Goal: Task Accomplishment & Management: Manage account settings

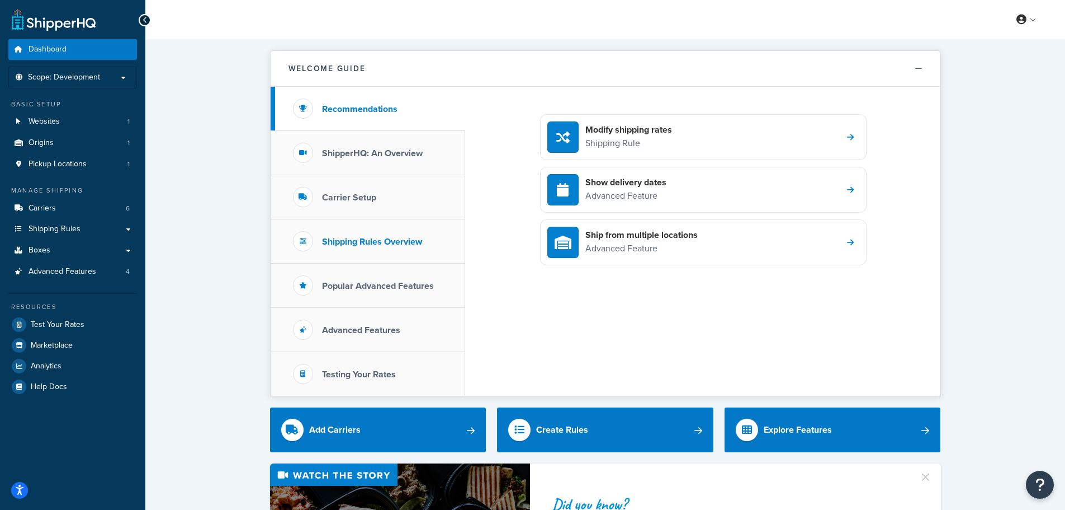
click at [336, 240] on h3 "Shipping Rules Overview" at bounding box center [372, 242] width 100 height 10
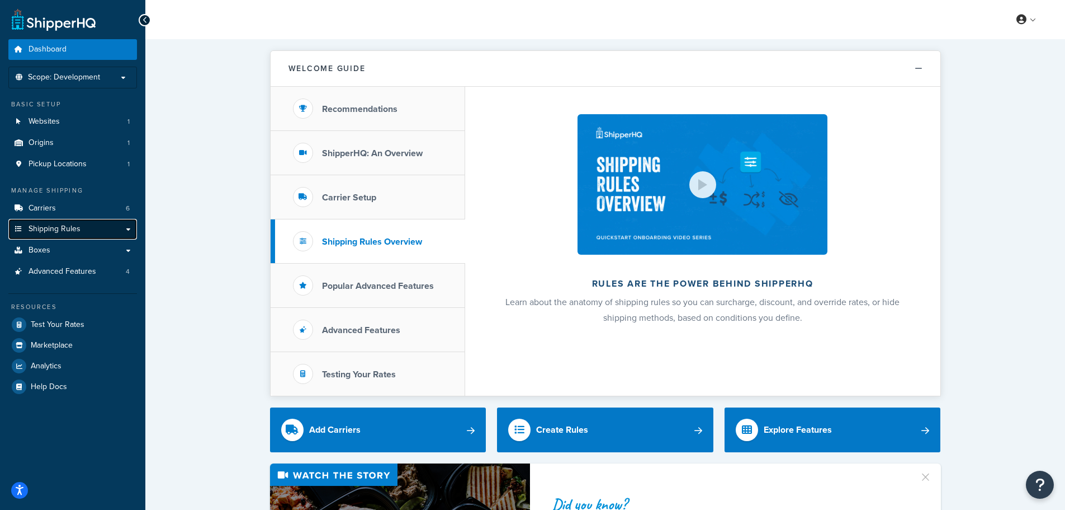
click at [68, 227] on span "Shipping Rules" at bounding box center [55, 229] width 52 height 10
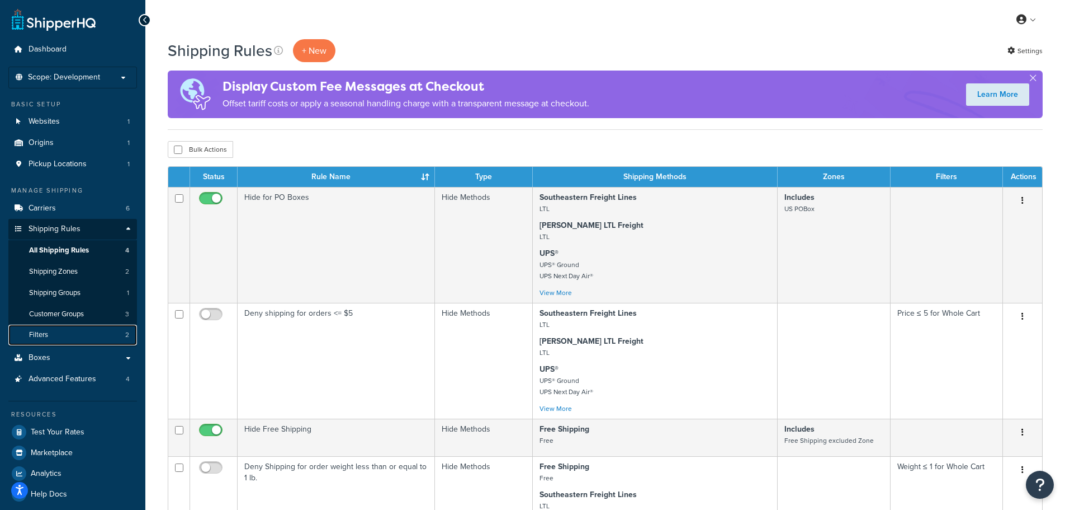
click at [73, 331] on link "Filters 2" at bounding box center [72, 334] width 129 height 21
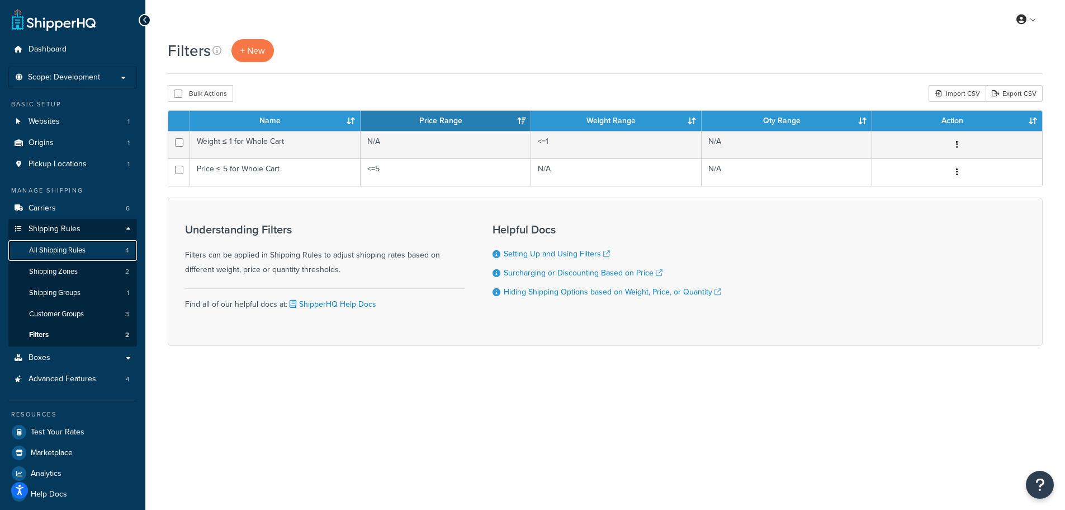
click at [78, 252] on span "All Shipping Rules" at bounding box center [57, 251] width 56 height 10
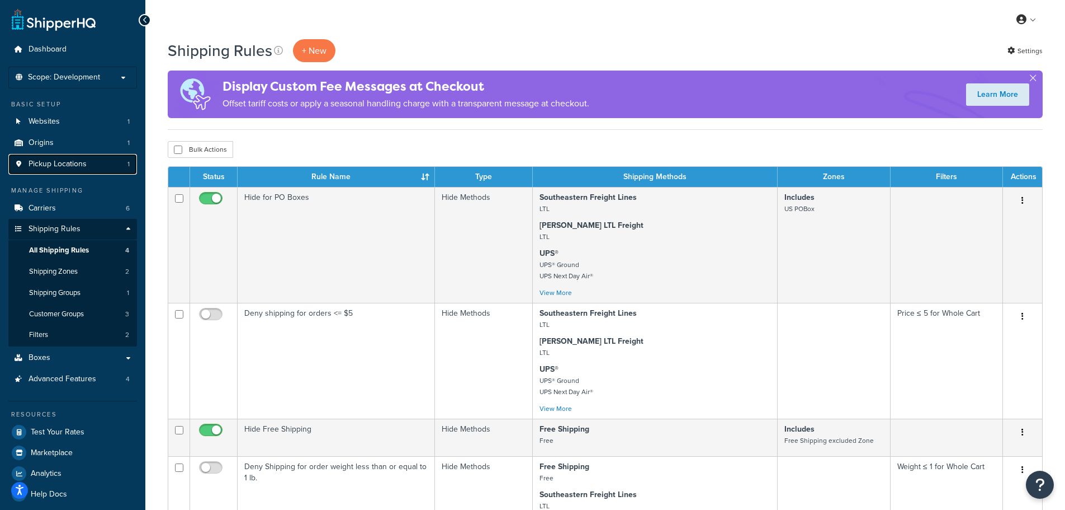
click at [81, 167] on span "Pickup Locations" at bounding box center [58, 164] width 58 height 10
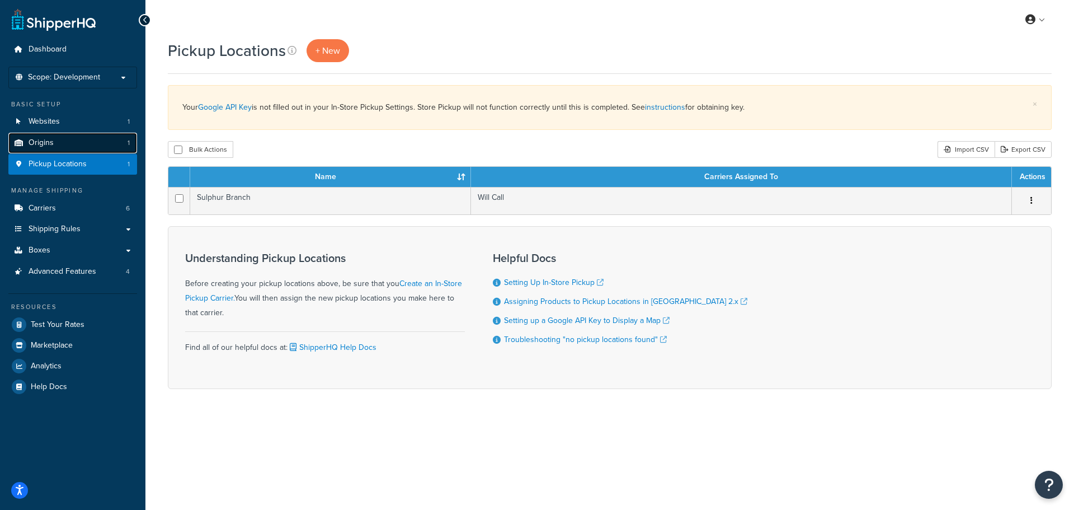
click at [92, 135] on link "Origins 1" at bounding box center [72, 143] width 129 height 21
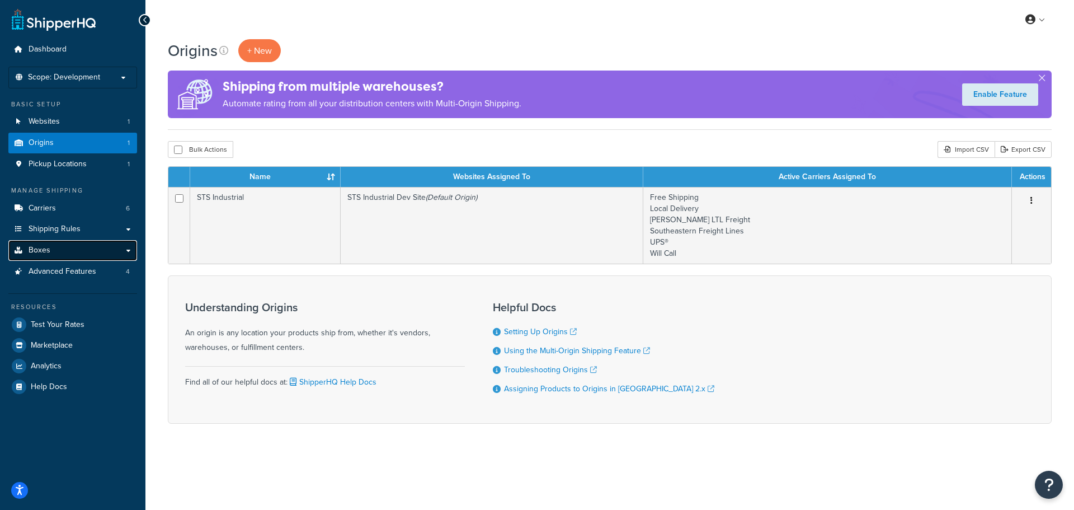
click at [65, 247] on link "Boxes" at bounding box center [72, 250] width 129 height 21
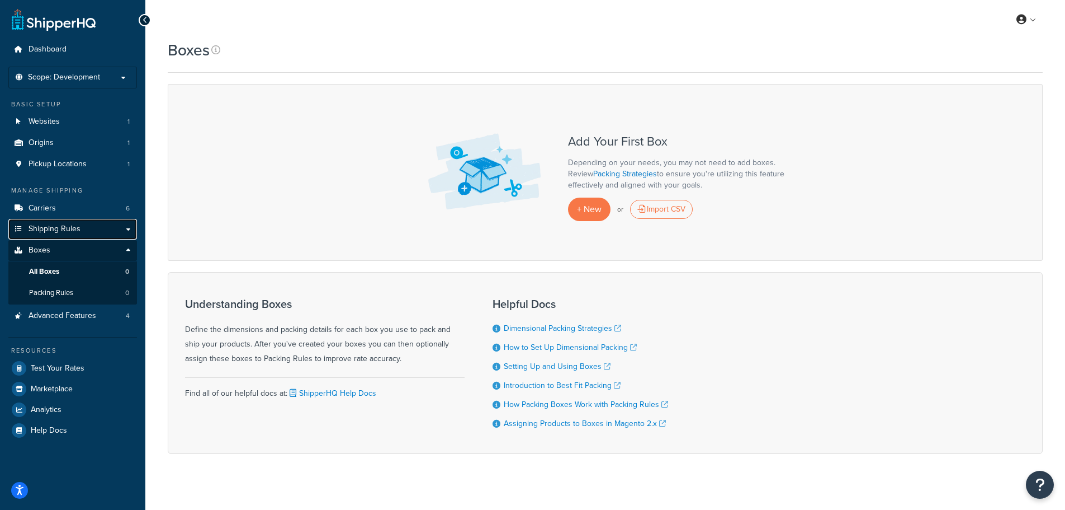
click at [115, 225] on link "Shipping Rules" at bounding box center [72, 229] width 129 height 21
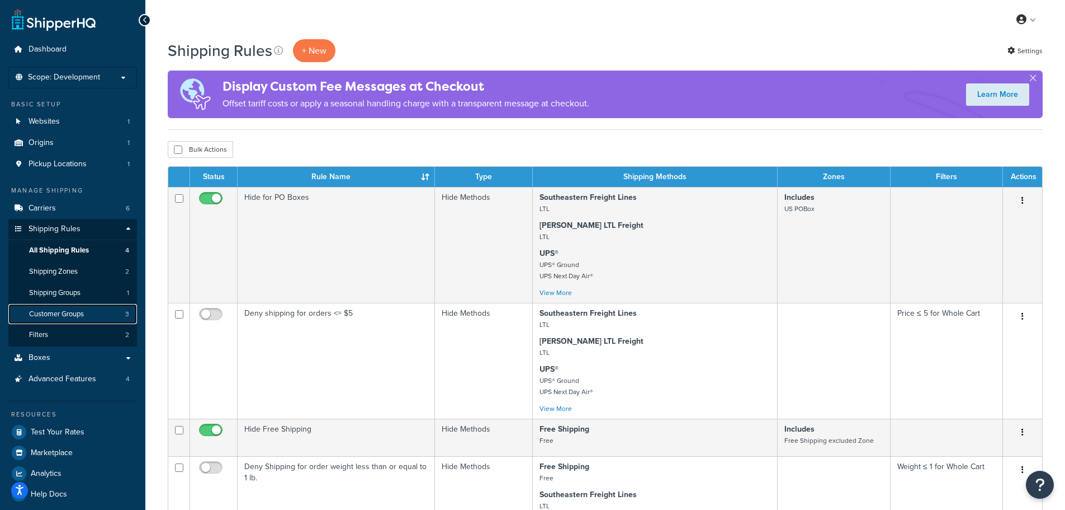
click at [63, 312] on span "Customer Groups" at bounding box center [56, 314] width 55 height 10
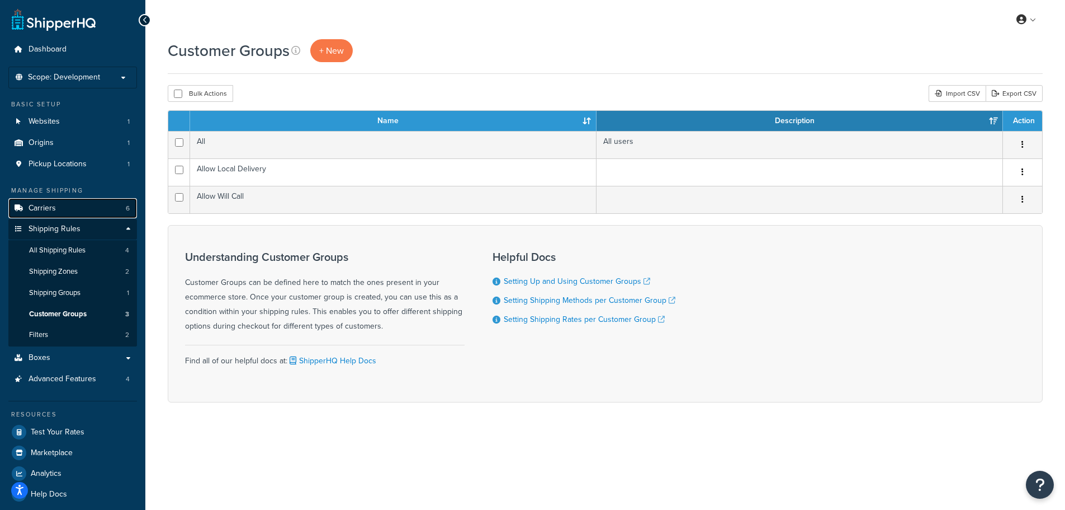
click at [111, 208] on link "Carriers 6" at bounding box center [72, 208] width 129 height 21
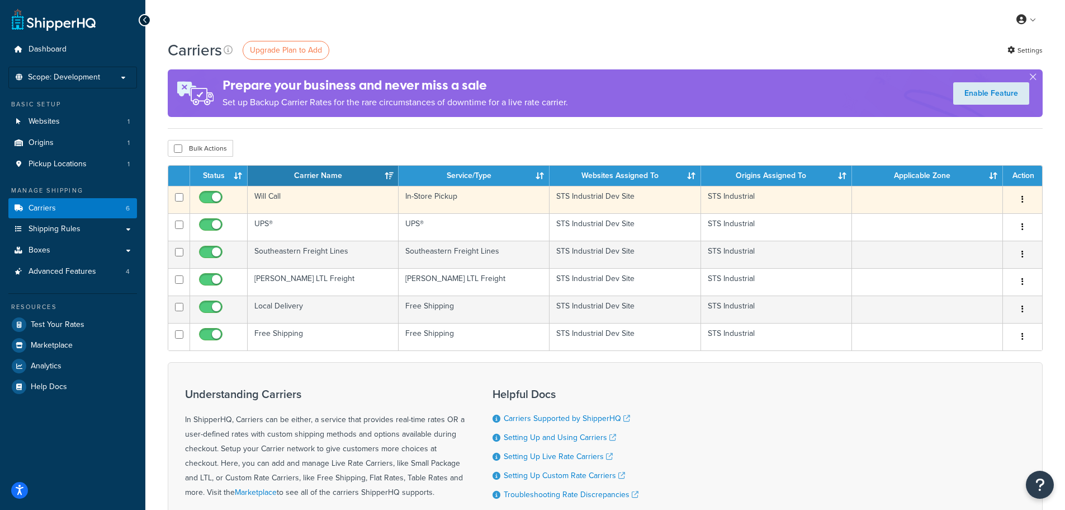
click at [350, 203] on td "Will Call" at bounding box center [323, 199] width 151 height 27
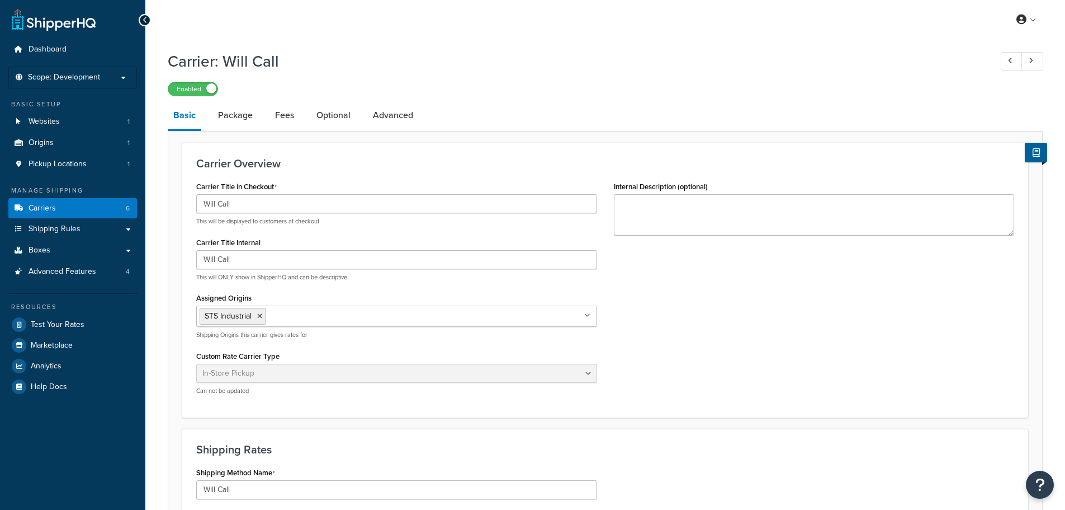
select select "pickup"
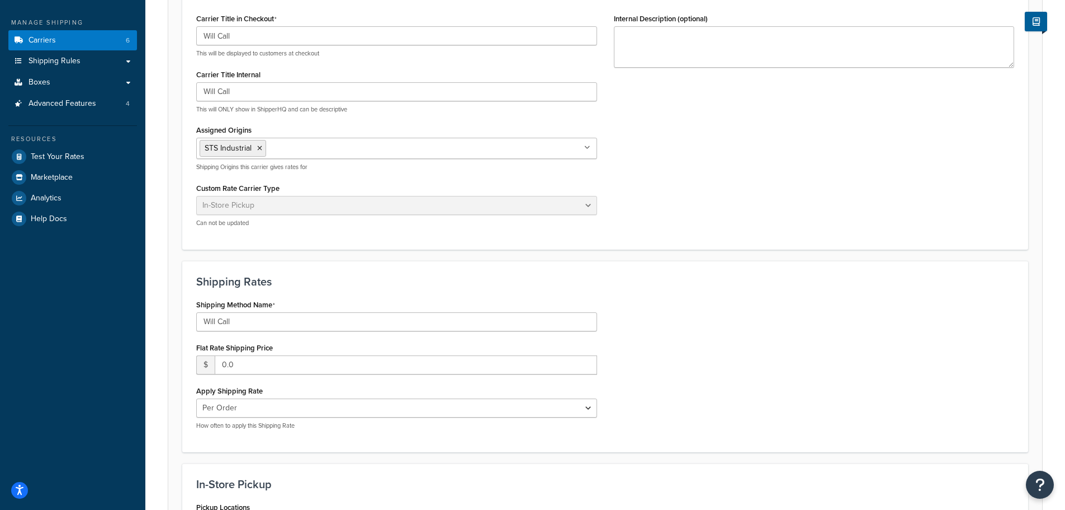
scroll to position [56, 0]
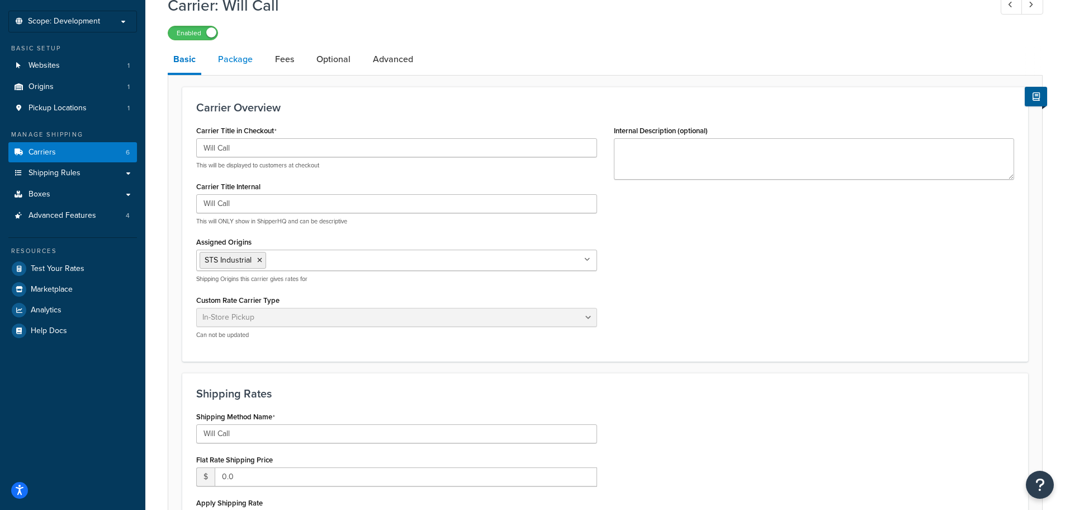
click at [220, 62] on link "Package" at bounding box center [236, 59] width 46 height 27
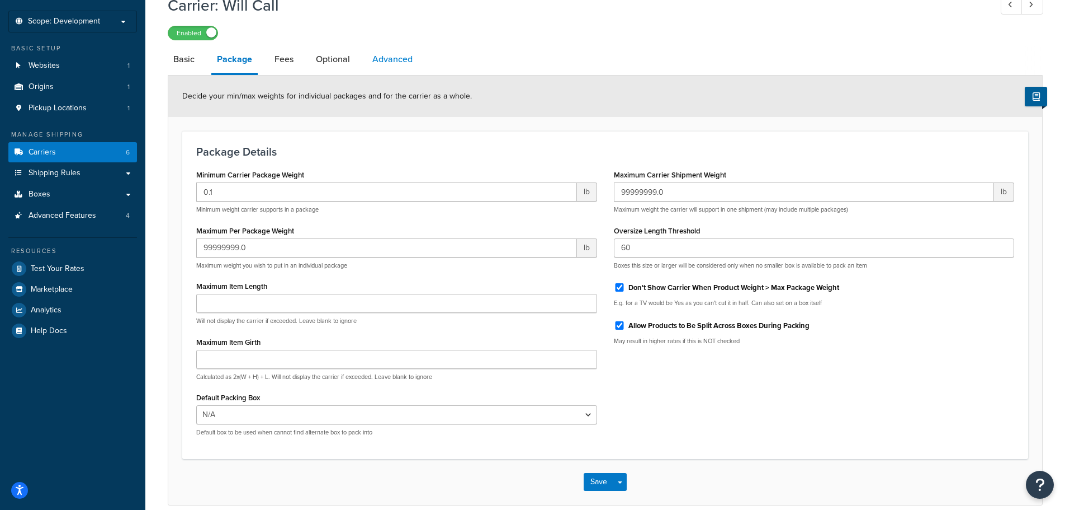
click at [375, 60] on link "Advanced" at bounding box center [392, 59] width 51 height 27
select select "false"
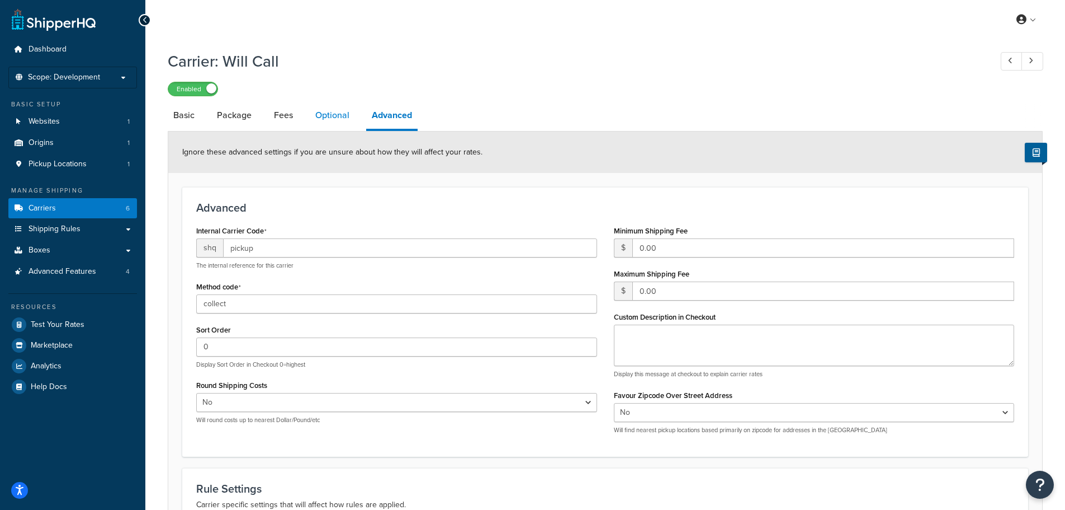
click at [330, 111] on link "Optional" at bounding box center [332, 115] width 45 height 27
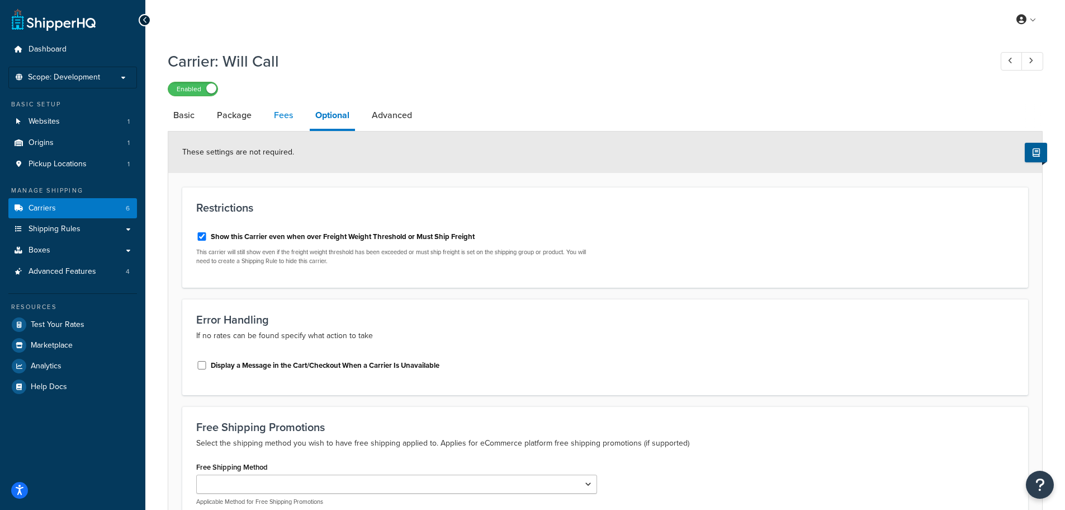
click at [268, 123] on link "Fees" at bounding box center [283, 115] width 30 height 27
select select "AFTER"
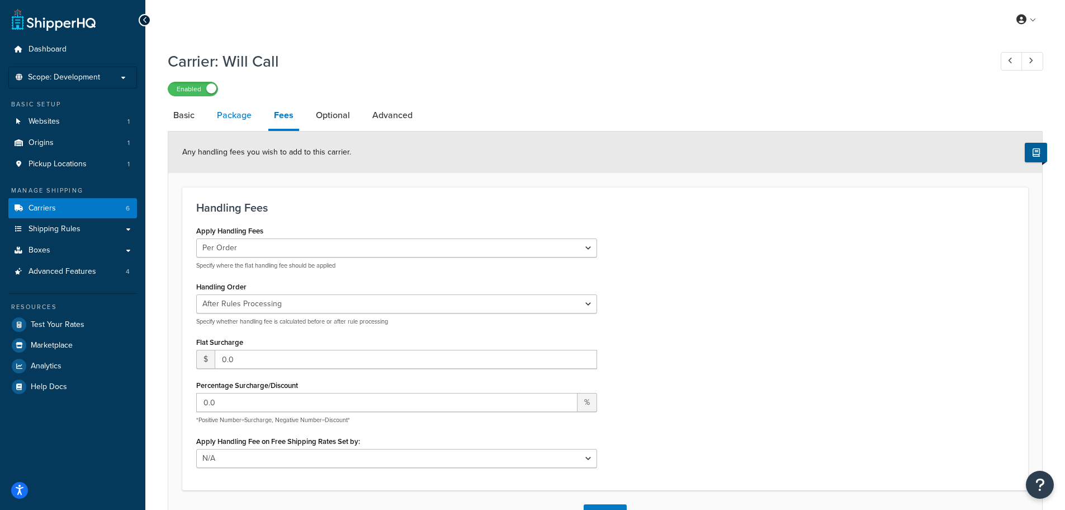
click at [219, 112] on link "Package" at bounding box center [234, 115] width 46 height 27
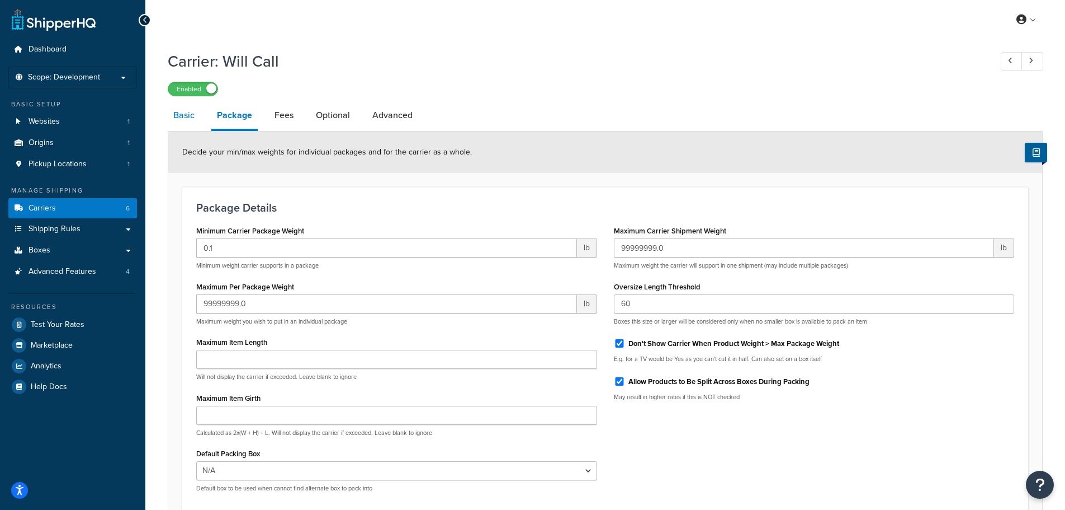
click at [190, 121] on link "Basic" at bounding box center [184, 115] width 32 height 27
select select "pickup"
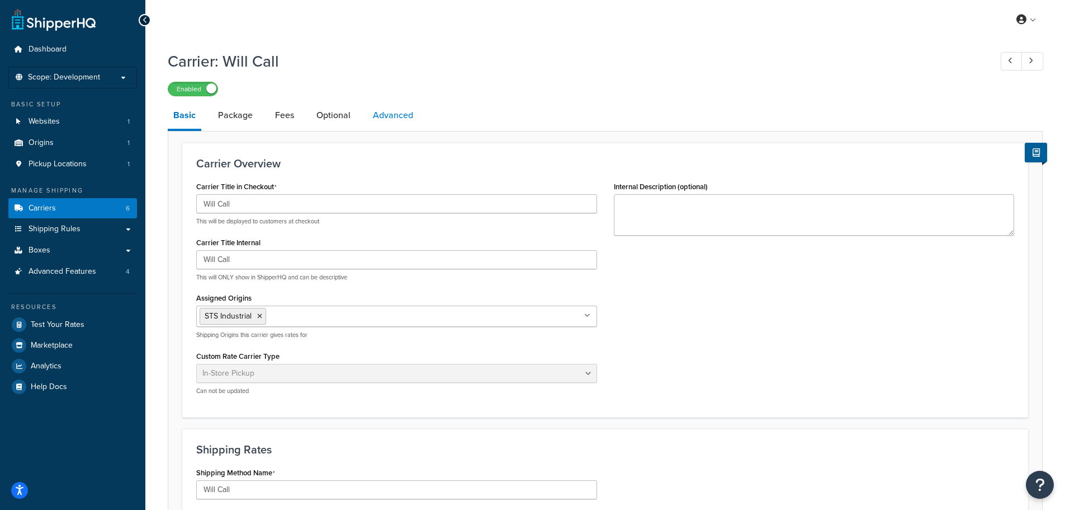
click at [394, 115] on link "Advanced" at bounding box center [392, 115] width 51 height 27
select select "false"
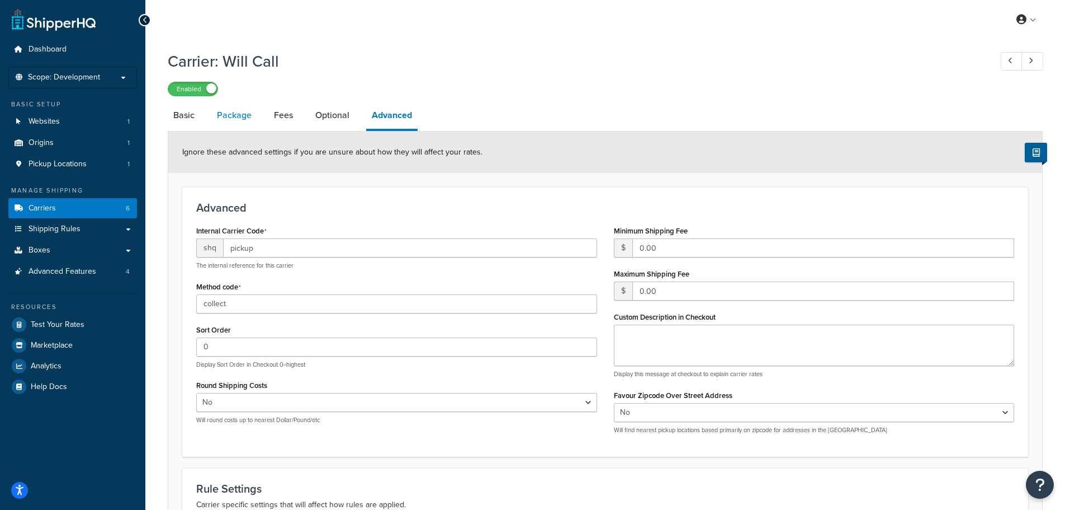
click at [237, 116] on link "Package" at bounding box center [234, 115] width 46 height 27
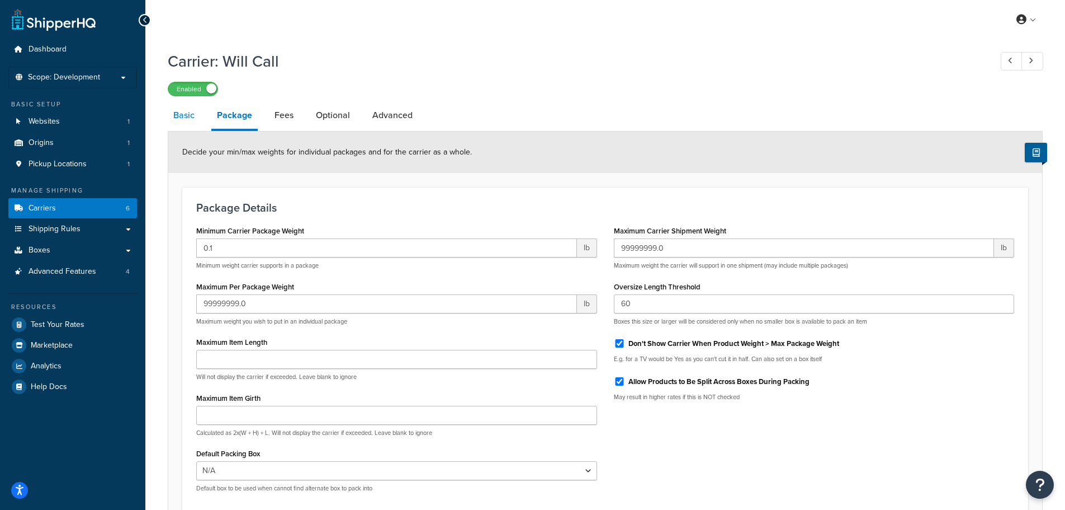
click at [191, 120] on link "Basic" at bounding box center [184, 115] width 32 height 27
select select "pickup"
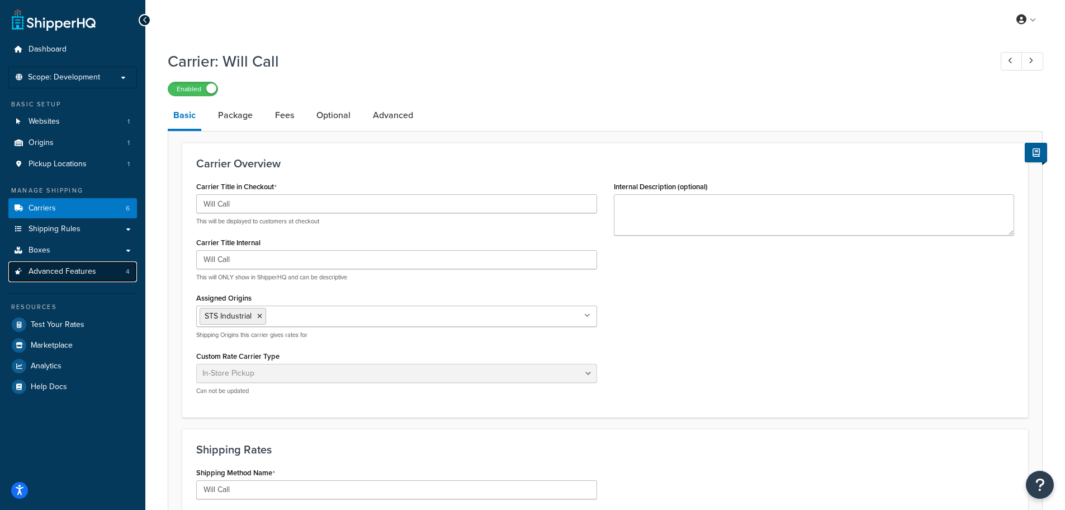
click at [91, 267] on span "Advanced Features" at bounding box center [63, 272] width 68 height 10
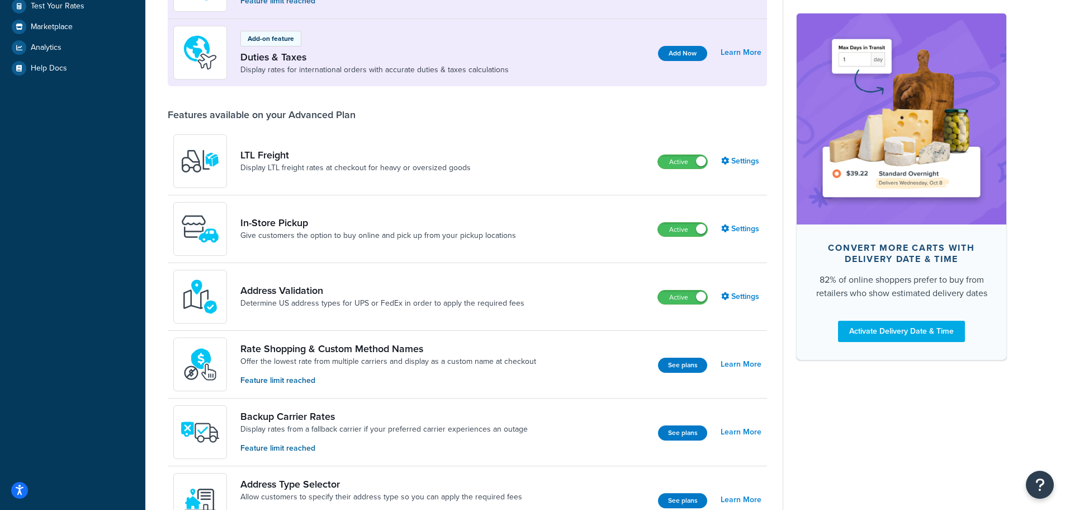
scroll to position [447, 0]
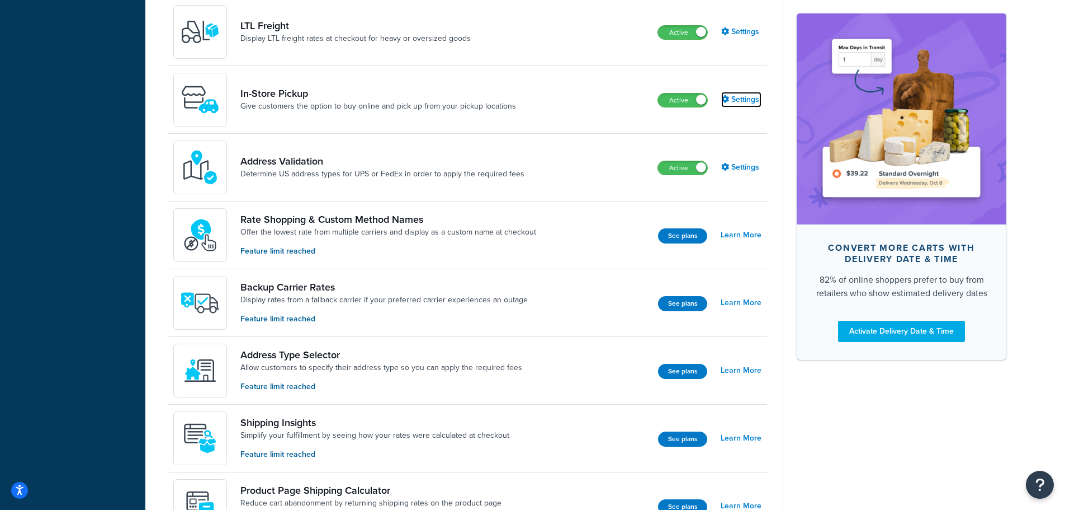
click at [743, 94] on link "Settings" at bounding box center [742, 100] width 40 height 16
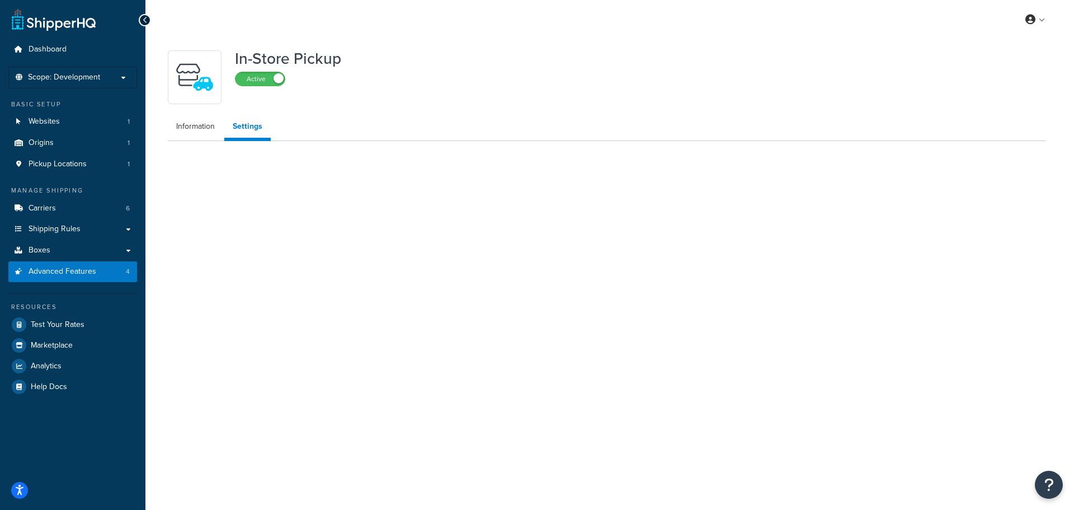
select select "inline"
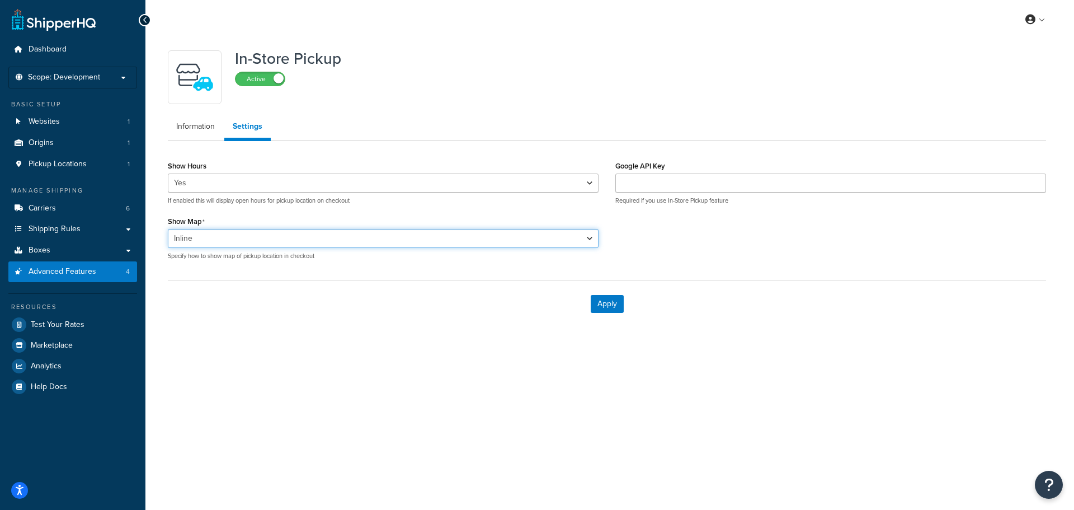
click at [217, 241] on select "undefined Hidden Inline Popup" at bounding box center [383, 238] width 431 height 19
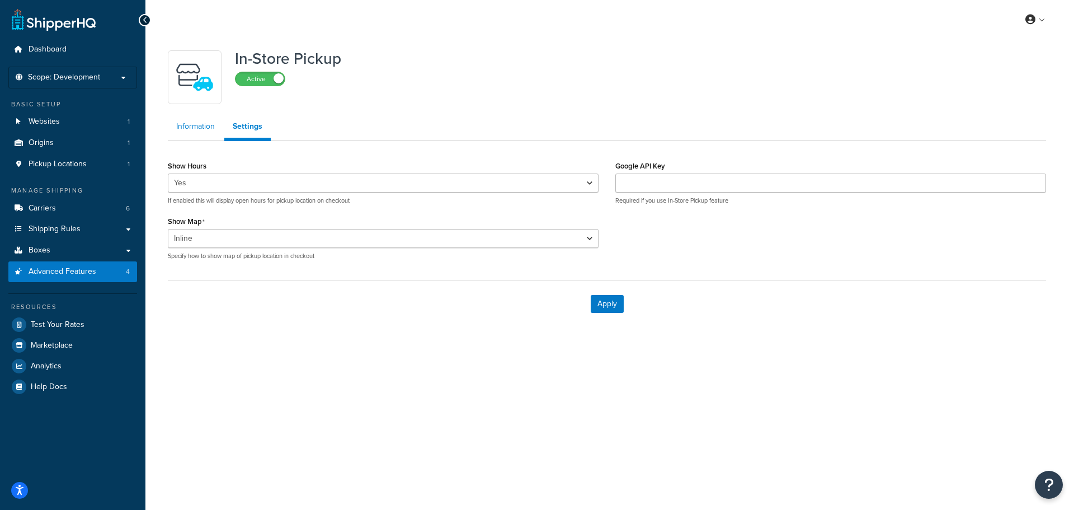
click at [191, 131] on link "Information" at bounding box center [195, 126] width 55 height 22
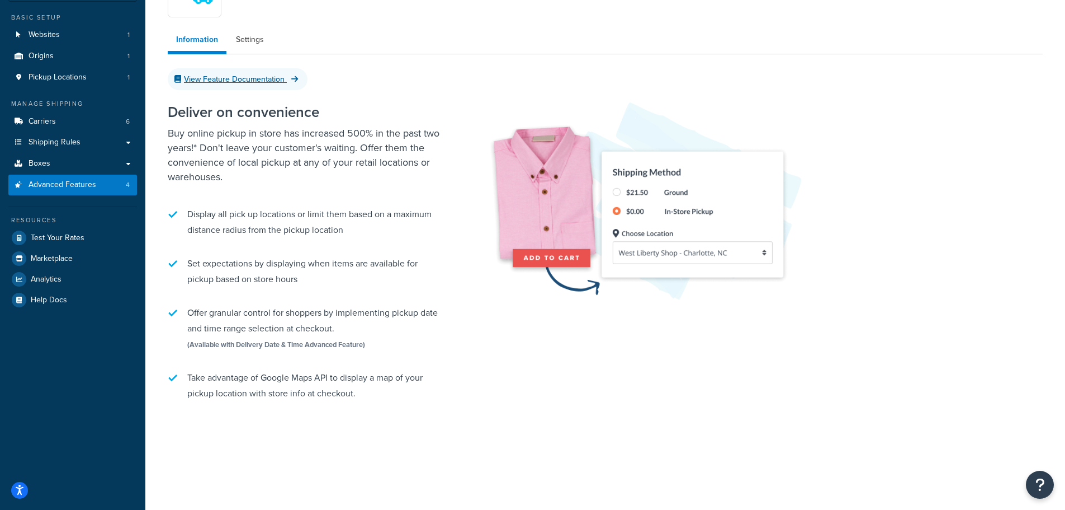
scroll to position [31, 0]
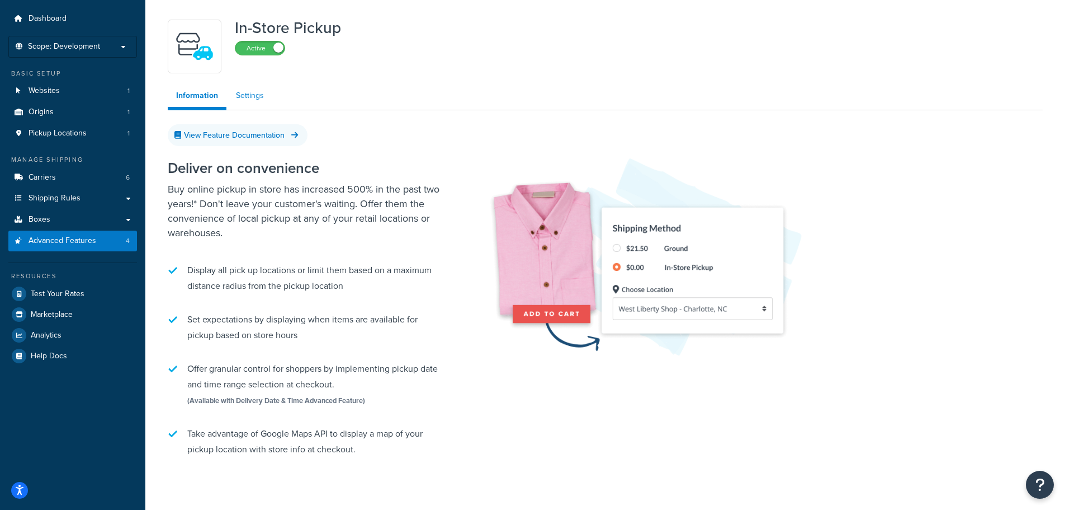
click at [248, 100] on link "Settings" at bounding box center [250, 95] width 45 height 22
select select "inline"
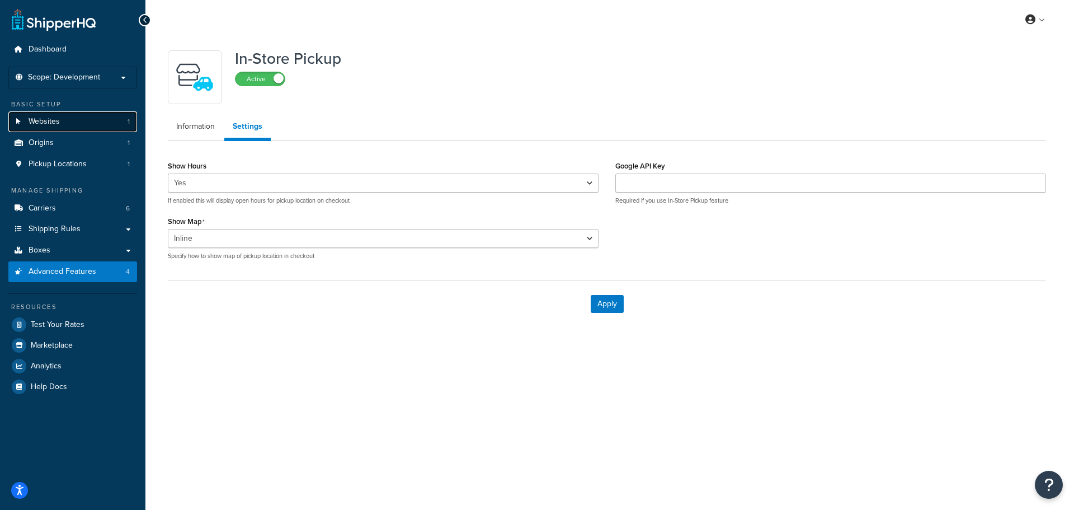
click at [66, 115] on link "Websites 1" at bounding box center [72, 121] width 129 height 21
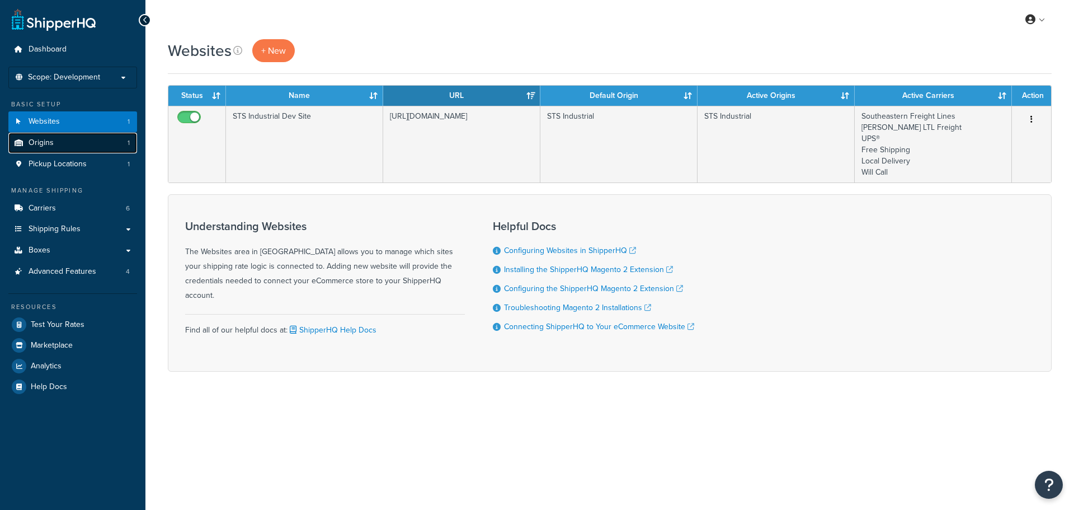
click at [66, 143] on link "Origins 1" at bounding box center [72, 143] width 129 height 21
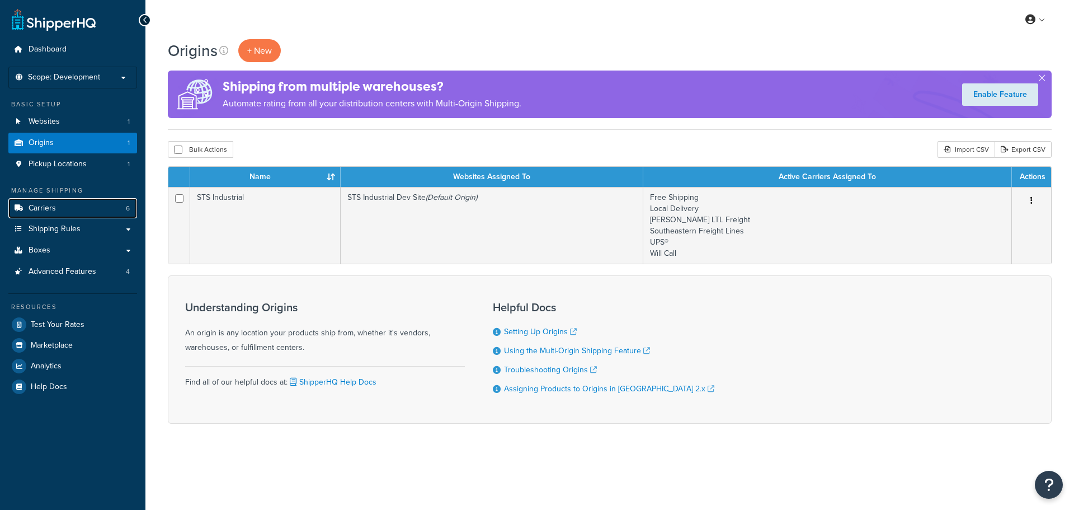
click at [62, 200] on link "Carriers 6" at bounding box center [72, 208] width 129 height 21
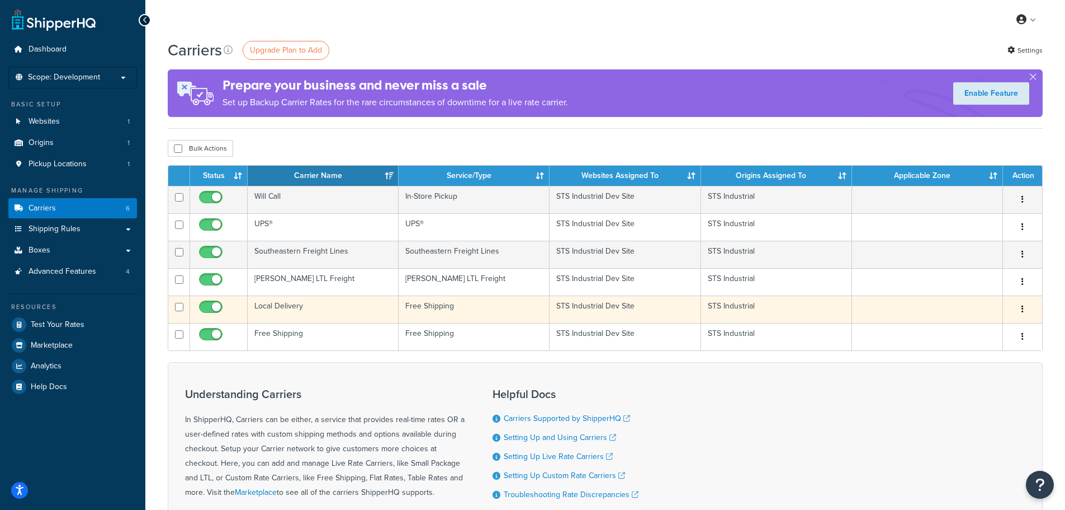
click at [365, 305] on td "Local Delivery" at bounding box center [323, 308] width 151 height 27
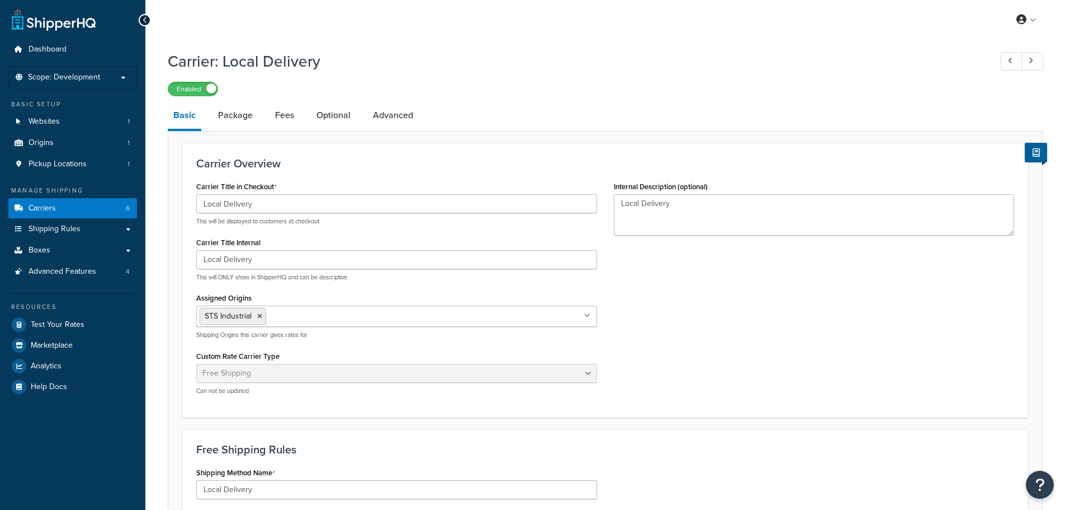
select select "free"
click at [238, 120] on link "Package" at bounding box center [236, 115] width 46 height 27
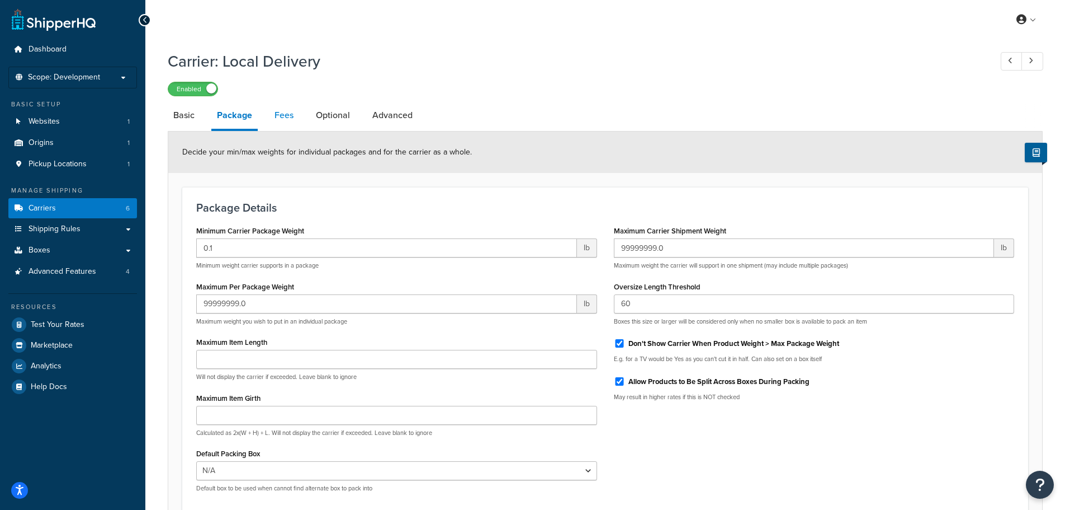
click at [270, 120] on link "Fees" at bounding box center [284, 115] width 30 height 27
select select "AFTER"
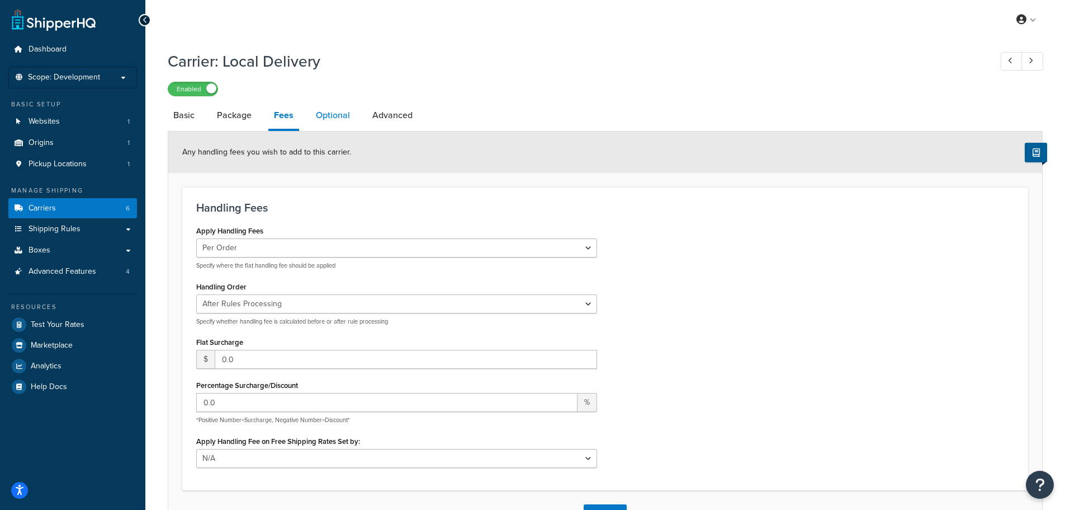
click at [324, 120] on link "Optional" at bounding box center [332, 115] width 45 height 27
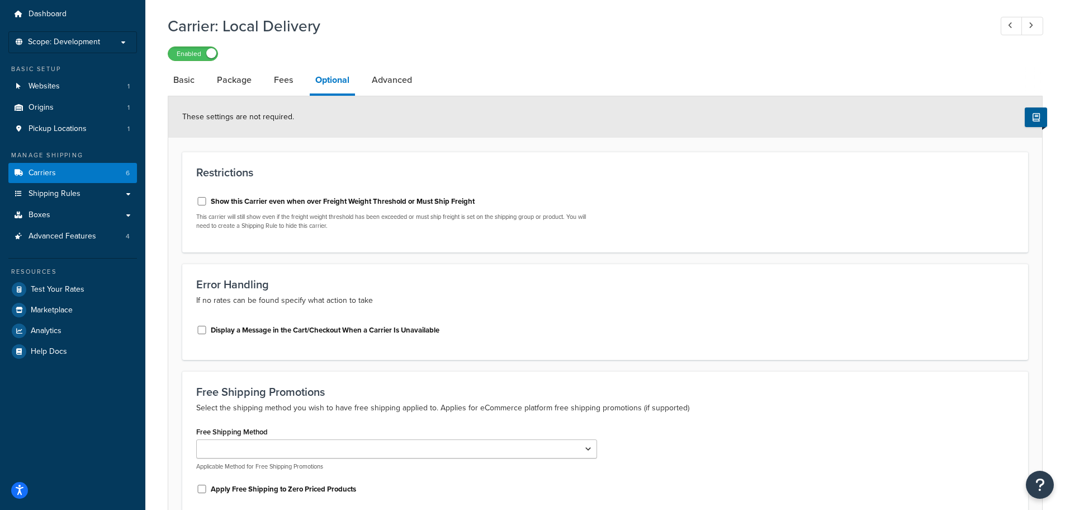
scroll to position [35, 0]
click at [404, 77] on link "Advanced" at bounding box center [391, 80] width 51 height 27
select select "false"
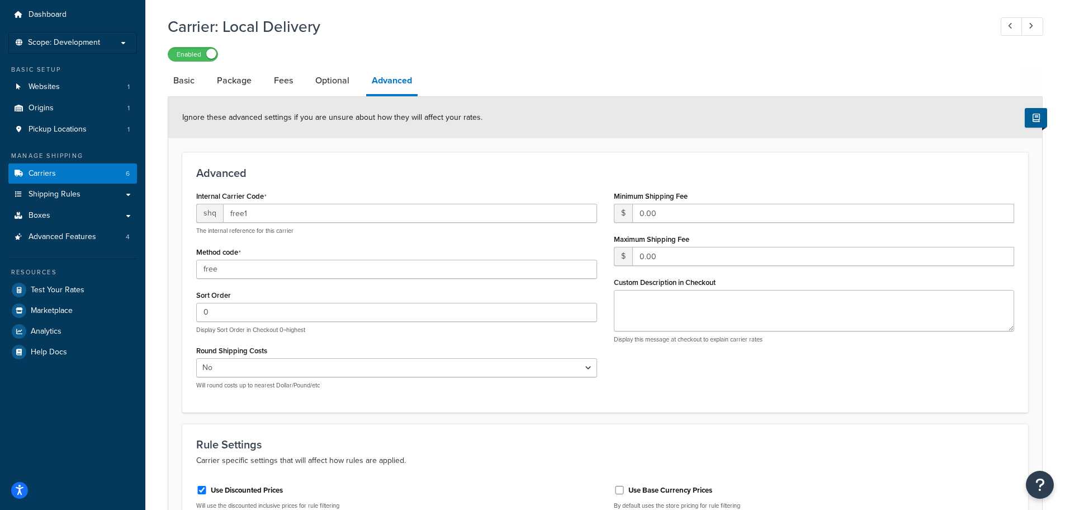
click at [359, 88] on li "Optional" at bounding box center [338, 80] width 56 height 27
click at [336, 83] on link "Optional" at bounding box center [332, 80] width 45 height 27
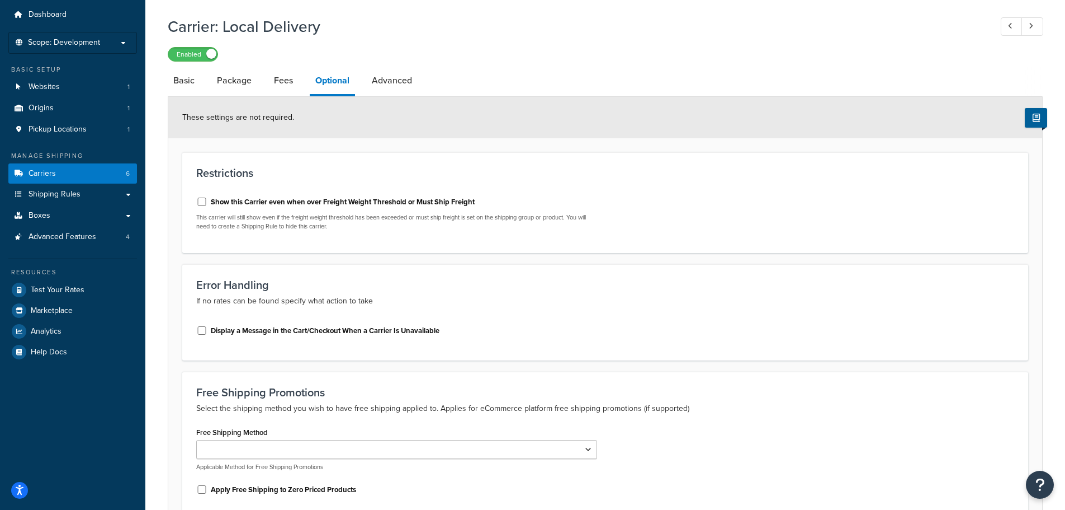
scroll to position [147, 0]
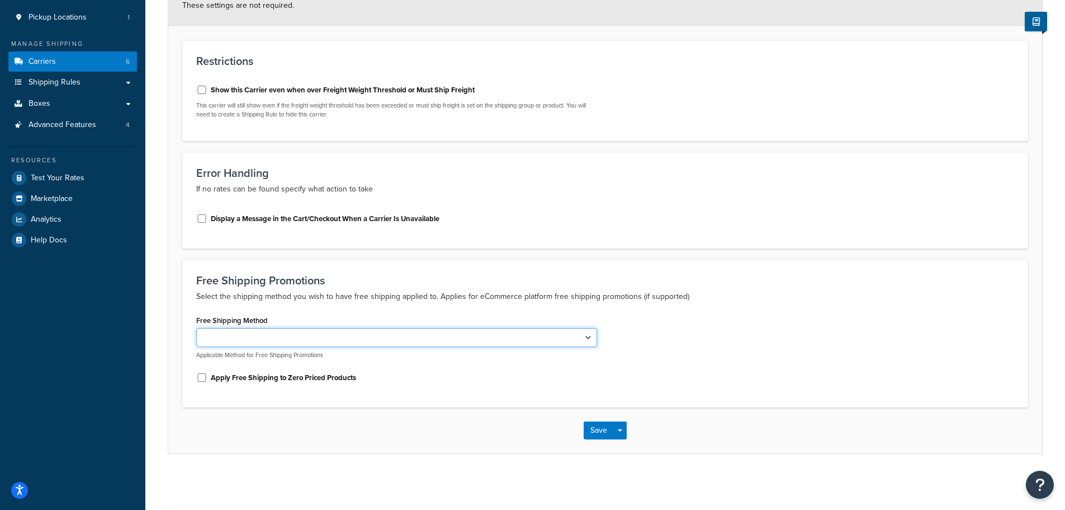
click at [334, 339] on select "Local Delivery" at bounding box center [396, 337] width 401 height 19
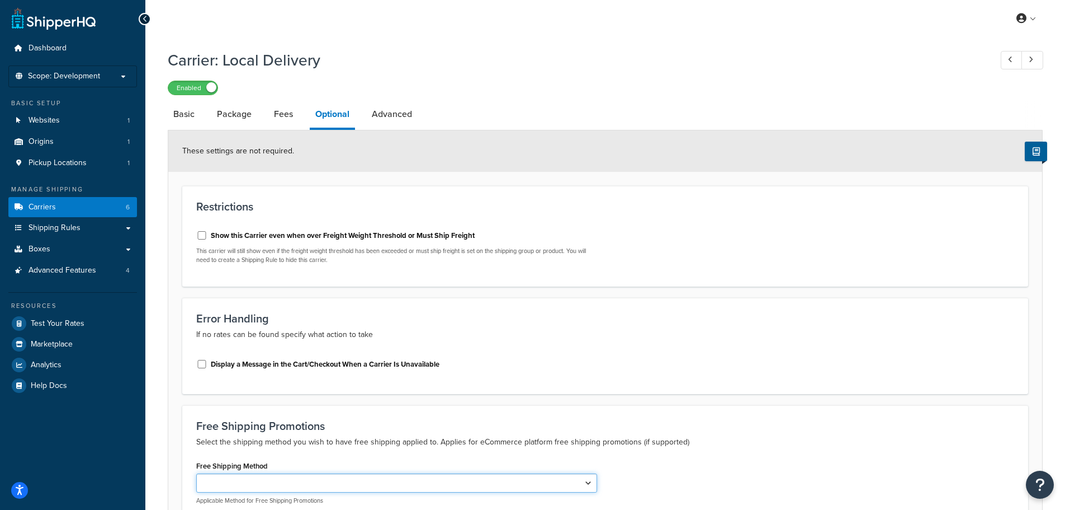
scroll to position [0, 0]
click at [400, 114] on link "Advanced" at bounding box center [391, 115] width 51 height 27
select select "false"
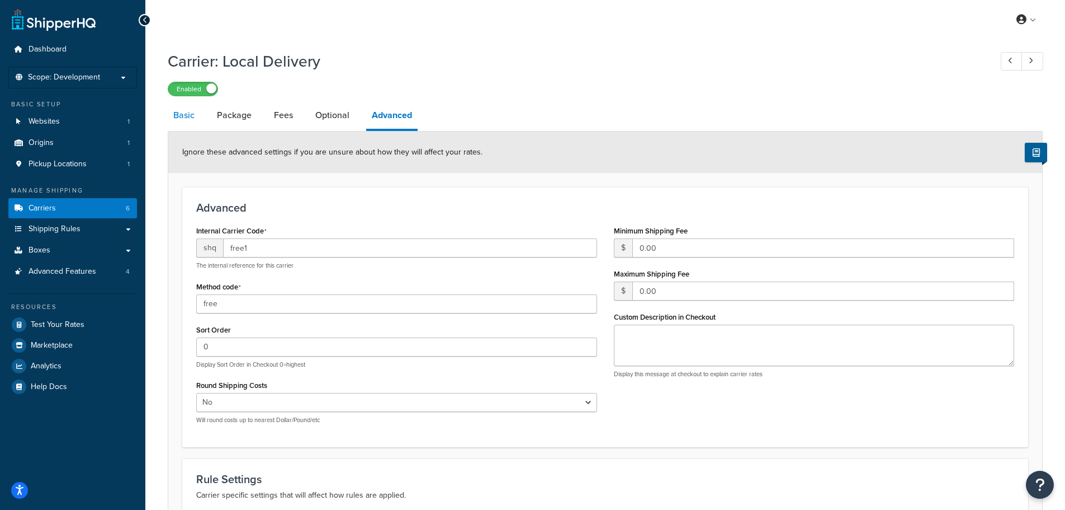
click at [180, 119] on link "Basic" at bounding box center [184, 115] width 32 height 27
select select "free"
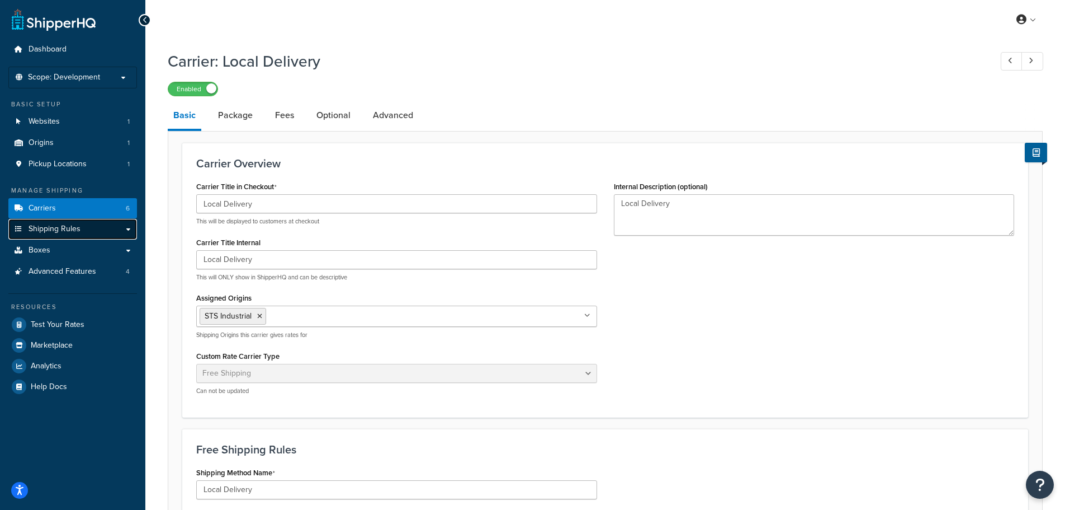
click at [56, 227] on span "Shipping Rules" at bounding box center [55, 229] width 52 height 10
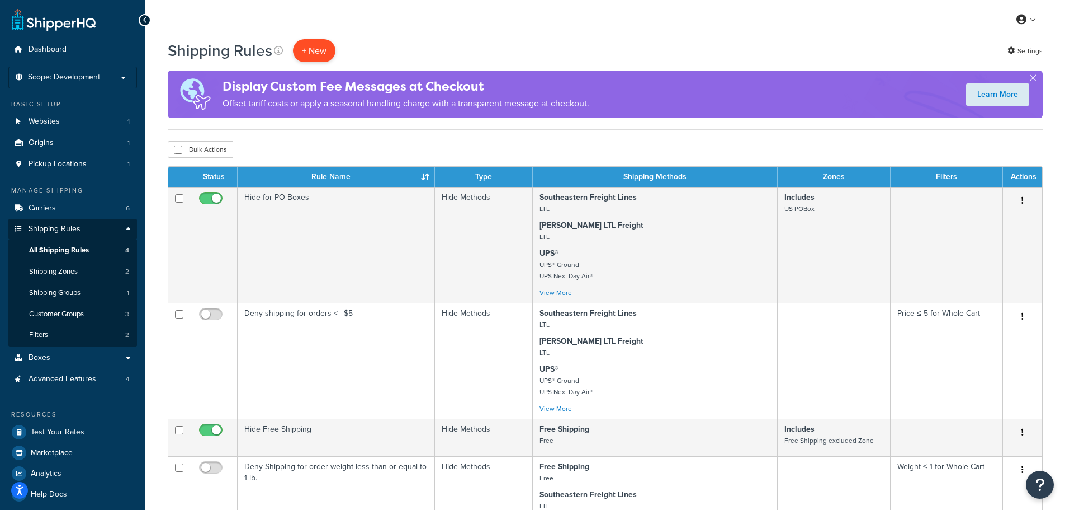
click at [323, 51] on p "+ New" at bounding box center [314, 50] width 43 height 23
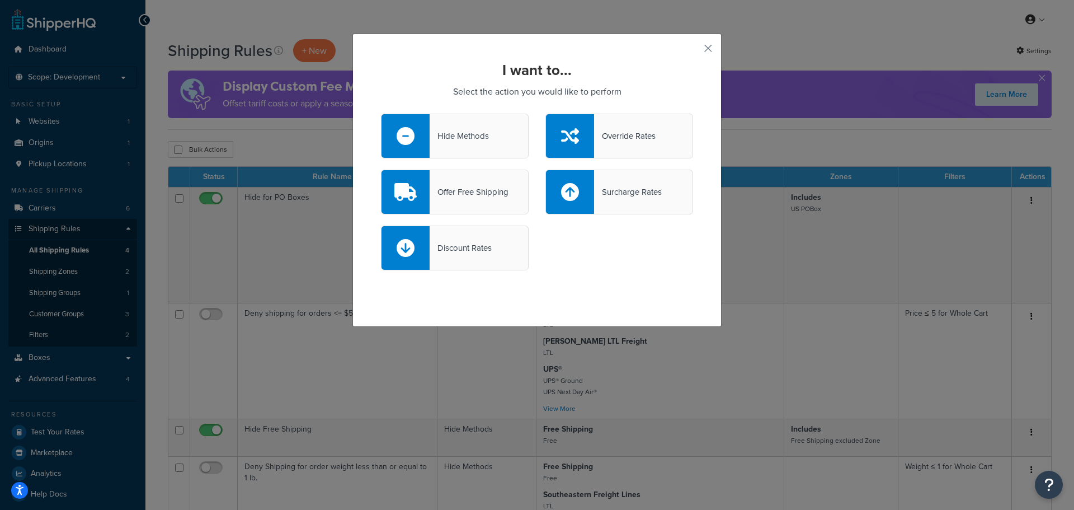
click at [479, 187] on div "Offer Free Shipping" at bounding box center [469, 192] width 79 height 16
click at [0, 0] on input "Offer Free Shipping" at bounding box center [0, 0] width 0 height 0
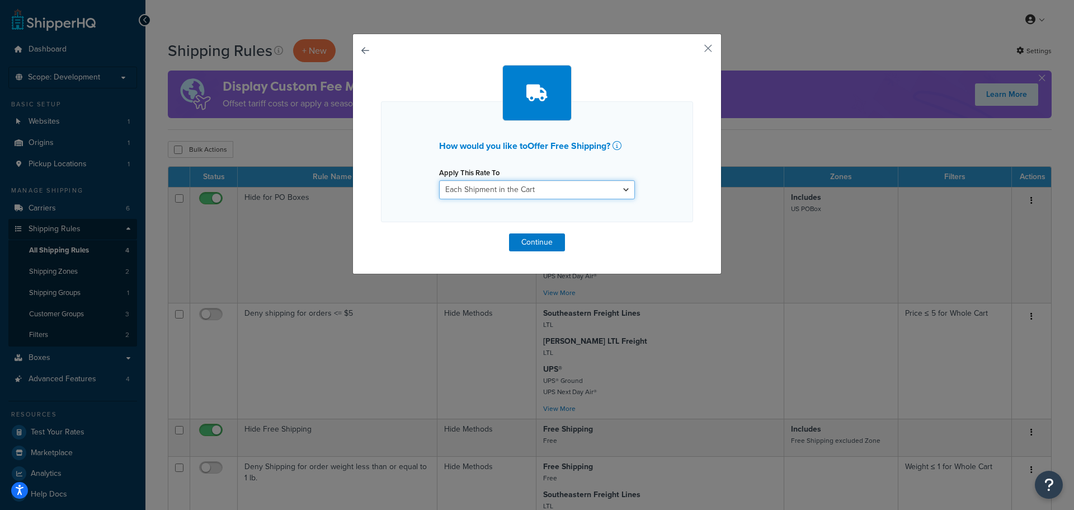
click at [479, 187] on select "Each Shipment in the Cart Each Shipping Group in the Cart Each Item within a Sh…" at bounding box center [537, 189] width 196 height 19
click at [485, 191] on select "Each Shipment in the Cart Each Shipping Group in the Cart Each Item within a Sh…" at bounding box center [537, 189] width 196 height 19
click at [523, 237] on button "Continue" at bounding box center [537, 242] width 56 height 18
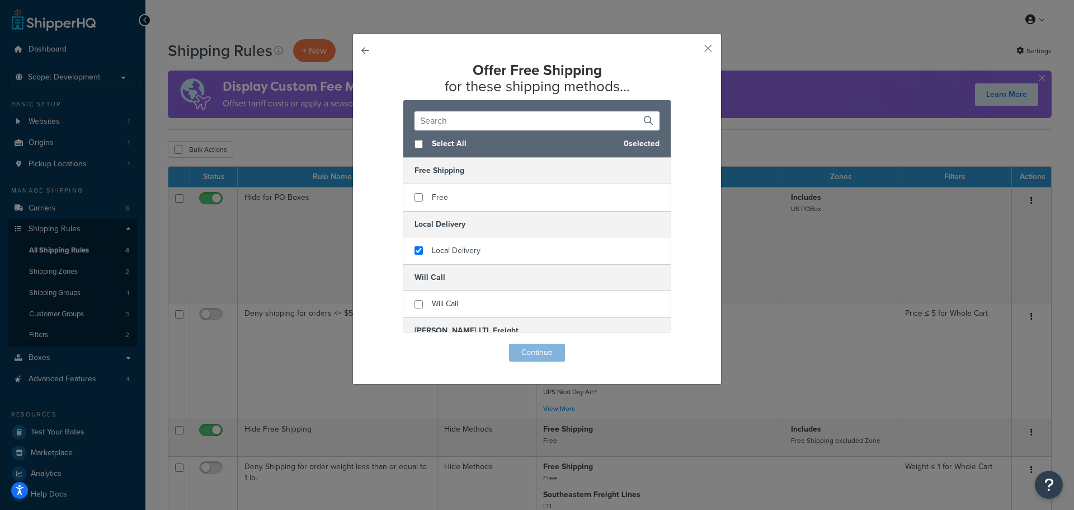
checkbox input "true"
click at [523, 237] on div "Local Delivery" at bounding box center [536, 250] width 267 height 27
click at [531, 346] on button "Continue" at bounding box center [537, 352] width 56 height 18
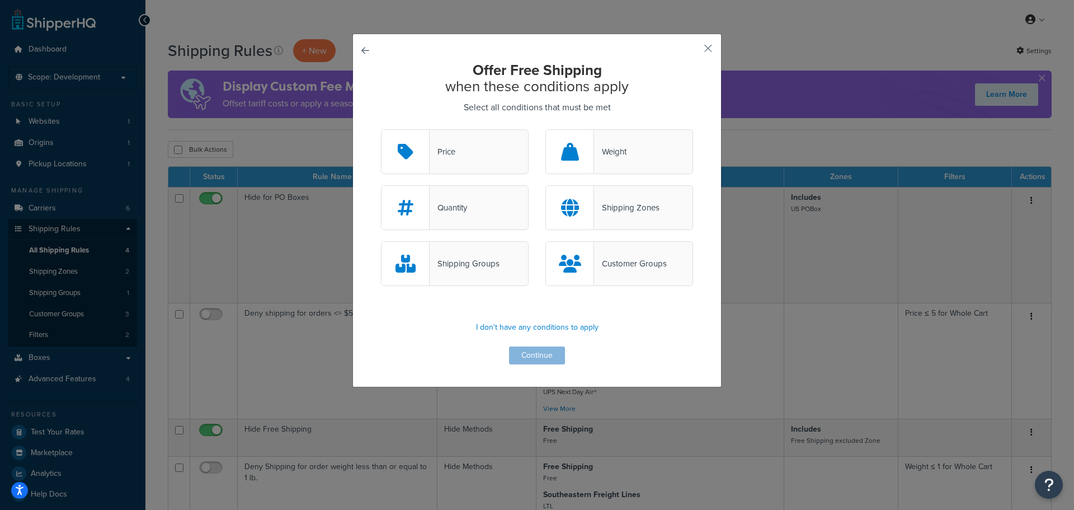
click at [594, 215] on div "Shipping Zones" at bounding box center [626, 208] width 65 height 16
click at [0, 0] on input "Shipping Zones" at bounding box center [0, 0] width 0 height 0
click at [535, 355] on button "Continue" at bounding box center [537, 355] width 56 height 18
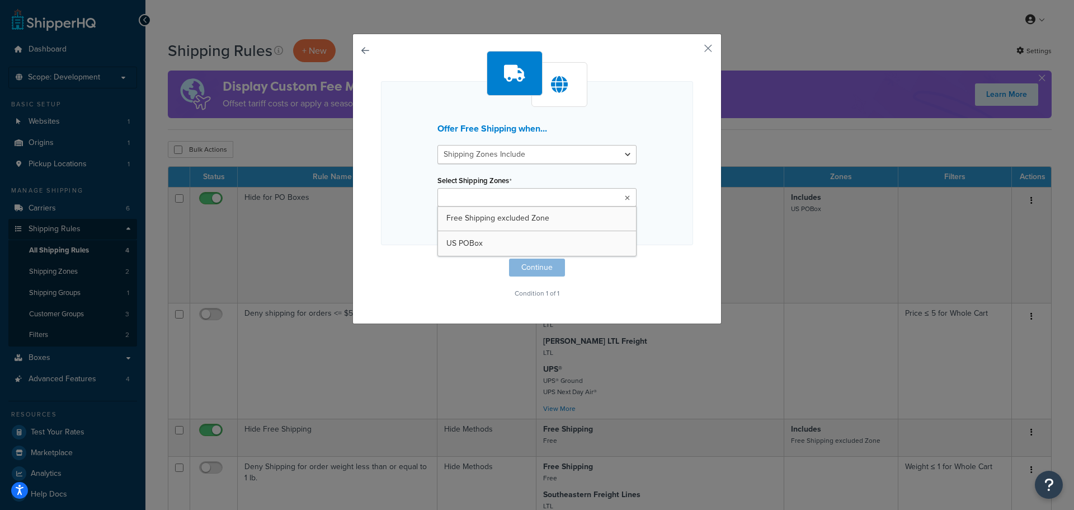
click at [517, 198] on input "Select Shipping Zones" at bounding box center [490, 198] width 99 height 12
click at [636, 189] on div "Offer Free Shipping when... Shipping Zones Include Shipping Zones Do Not Includ…" at bounding box center [537, 163] width 312 height 164
click at [693, 51] on button "button" at bounding box center [691, 52] width 3 height 3
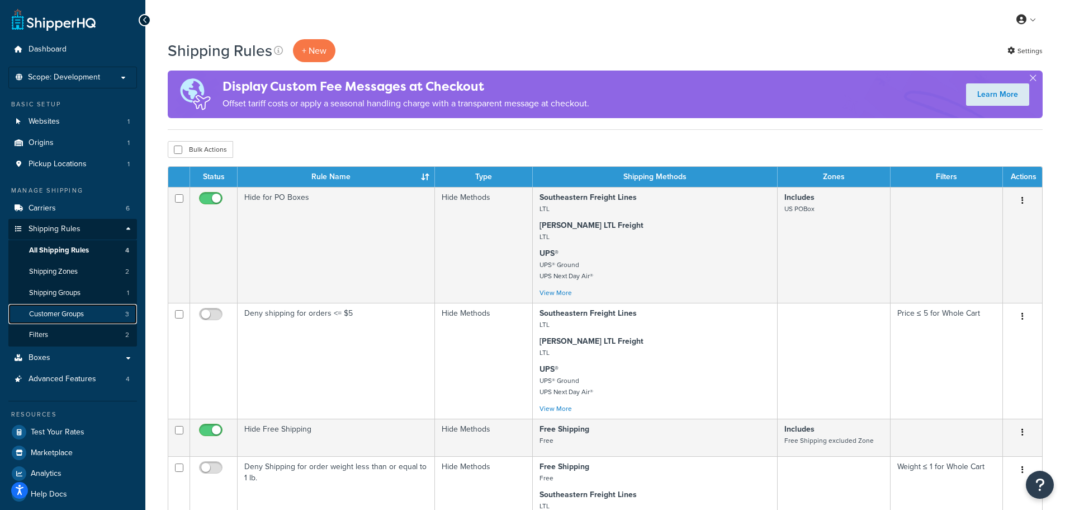
click at [65, 314] on span "Customer Groups" at bounding box center [56, 314] width 55 height 10
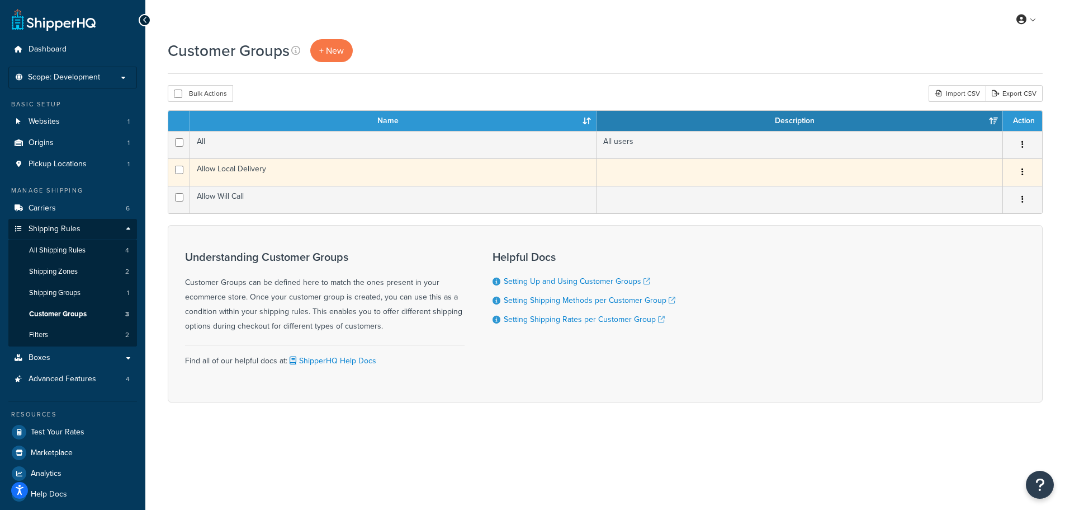
click at [219, 173] on td "Allow Local Delivery" at bounding box center [393, 171] width 407 height 27
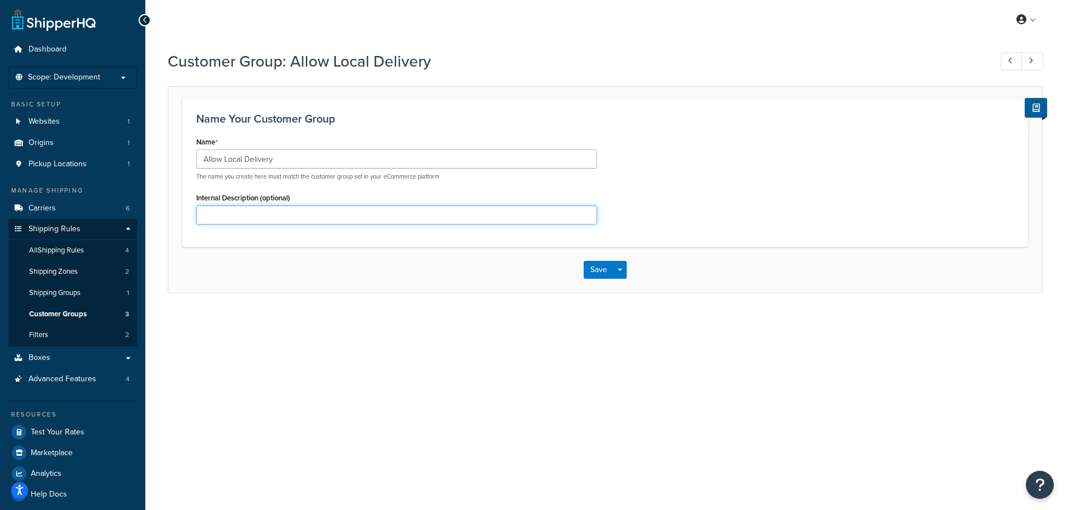
click at [228, 219] on input "Internal Description (optional)" at bounding box center [396, 214] width 401 height 19
click at [233, 190] on div "Internal Description (optional)" at bounding box center [396, 207] width 401 height 35
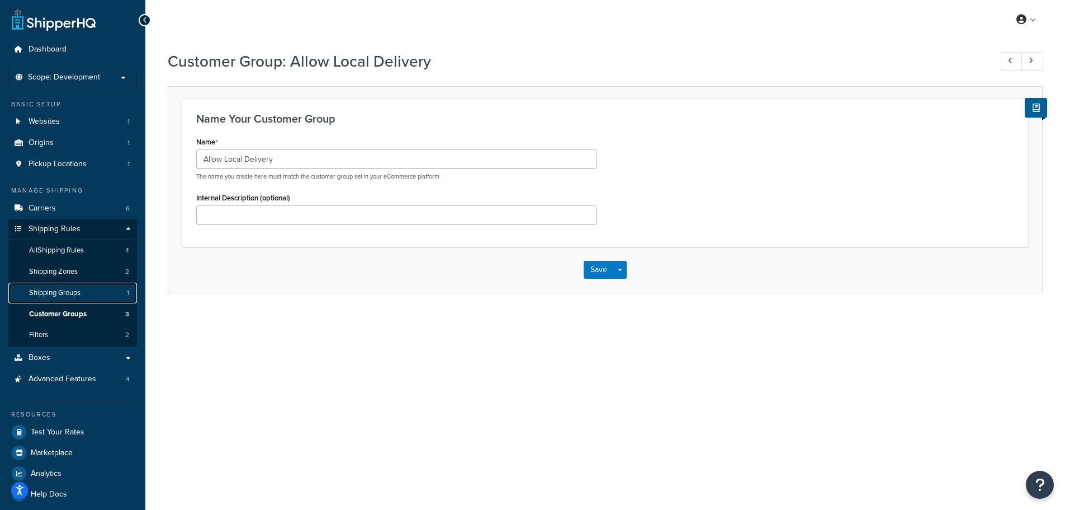
click at [72, 288] on span "Shipping Groups" at bounding box center [54, 293] width 51 height 10
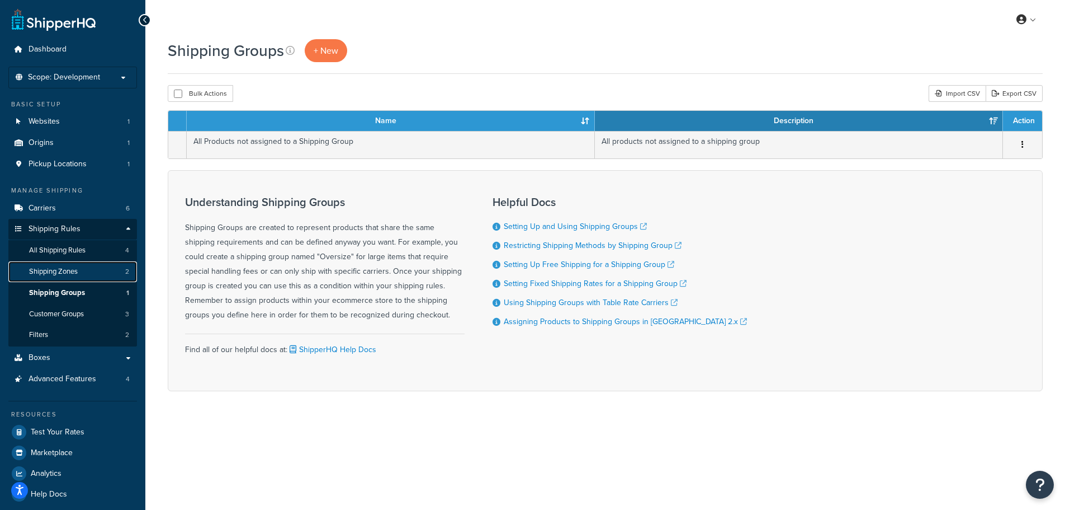
click at [56, 267] on span "Shipping Zones" at bounding box center [53, 272] width 49 height 10
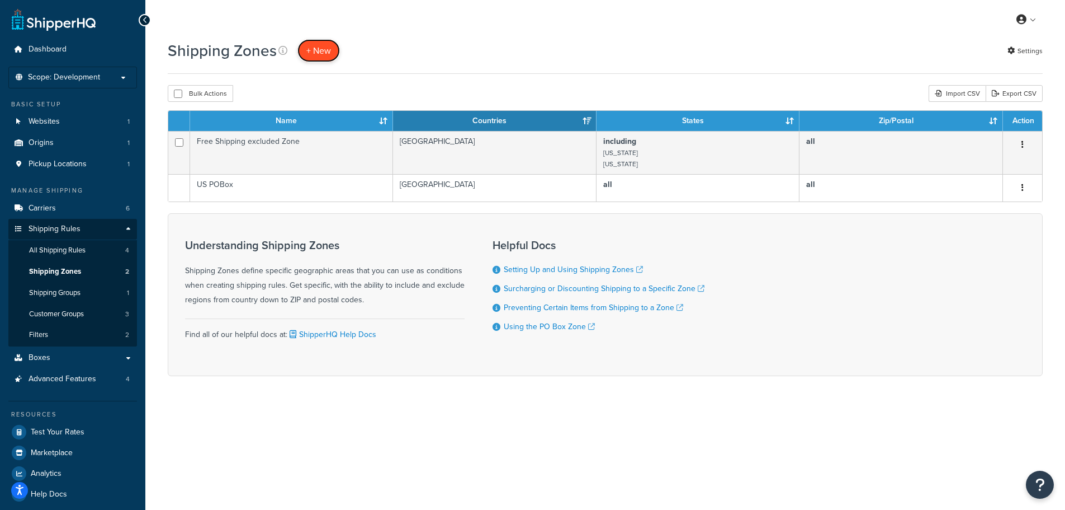
click at [312, 49] on span "+ New" at bounding box center [319, 50] width 25 height 13
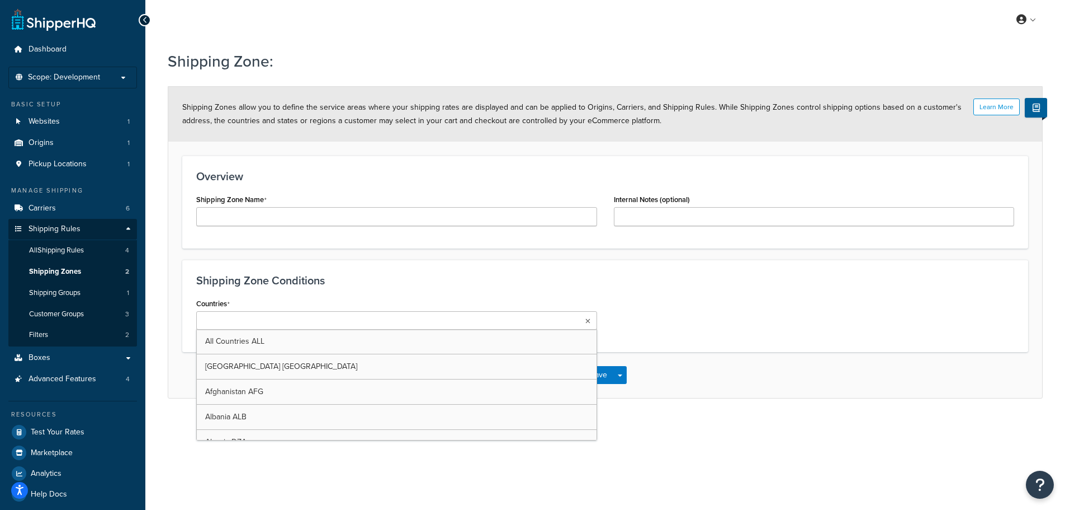
click at [266, 318] on input "Countries" at bounding box center [249, 321] width 99 height 12
click at [690, 265] on div "Shipping Zone Conditions Countries All Countries ALL [GEOGRAPHIC_DATA] [GEOGRAP…" at bounding box center [605, 306] width 846 height 92
